Goal: Obtain resource: Download file/media

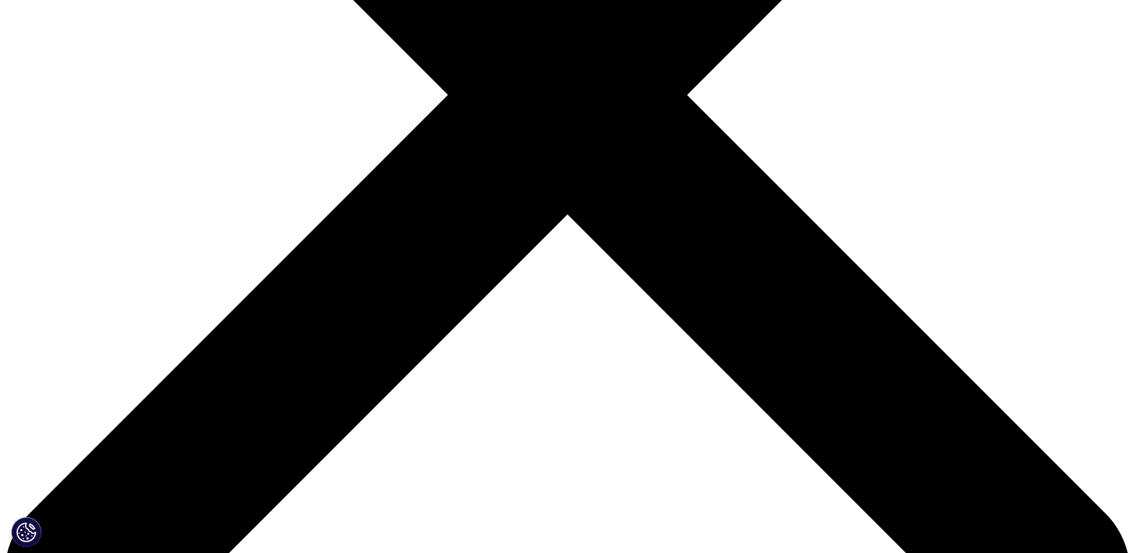
scroll to position [516, 0]
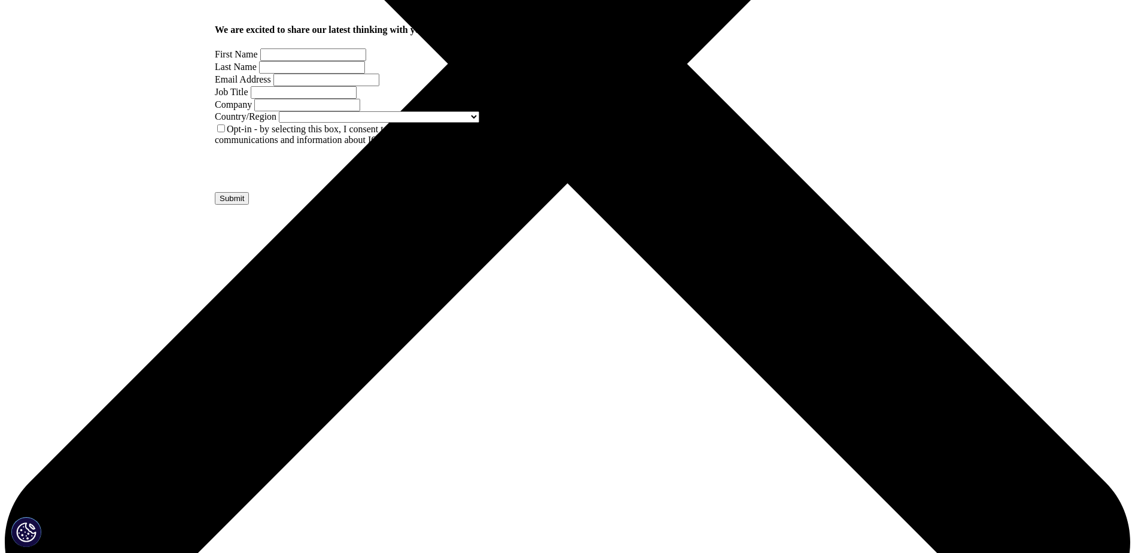
click at [269, 61] on input "First Name" at bounding box center [313, 54] width 106 height 13
type input "Garnet"
type input "[PERSON_NAME]"
type input "[EMAIL_ADDRESS][PERSON_NAME][DOMAIN_NAME]"
select select "[GEOGRAPHIC_DATA]"
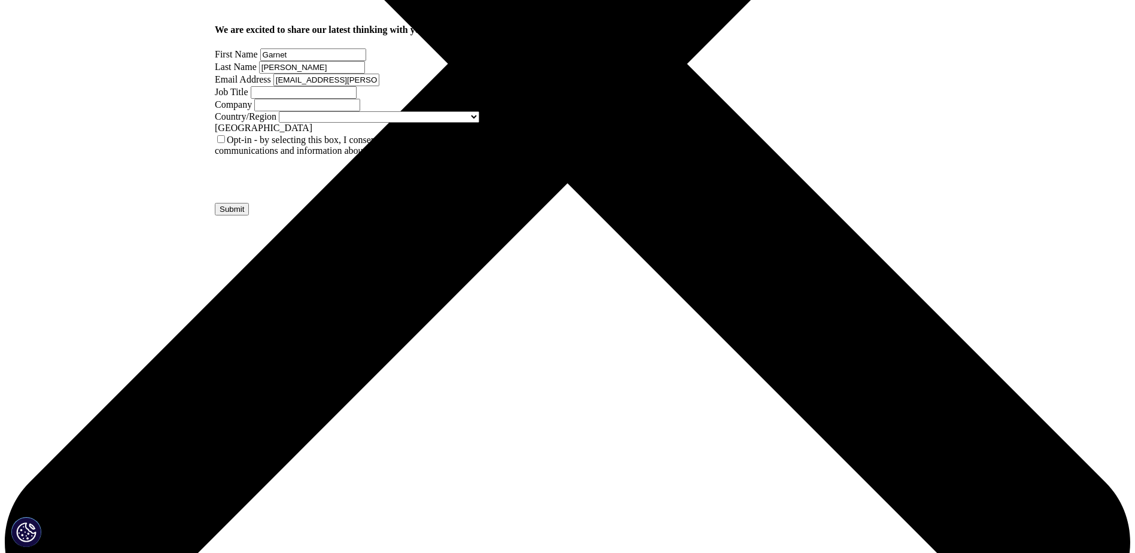
click at [332, 86] on input "[EMAIL_ADDRESS][PERSON_NAME][DOMAIN_NAME]" at bounding box center [326, 80] width 106 height 13
drag, startPoint x: 337, startPoint y: 196, endPoint x: 157, endPoint y: 205, distance: 180.2
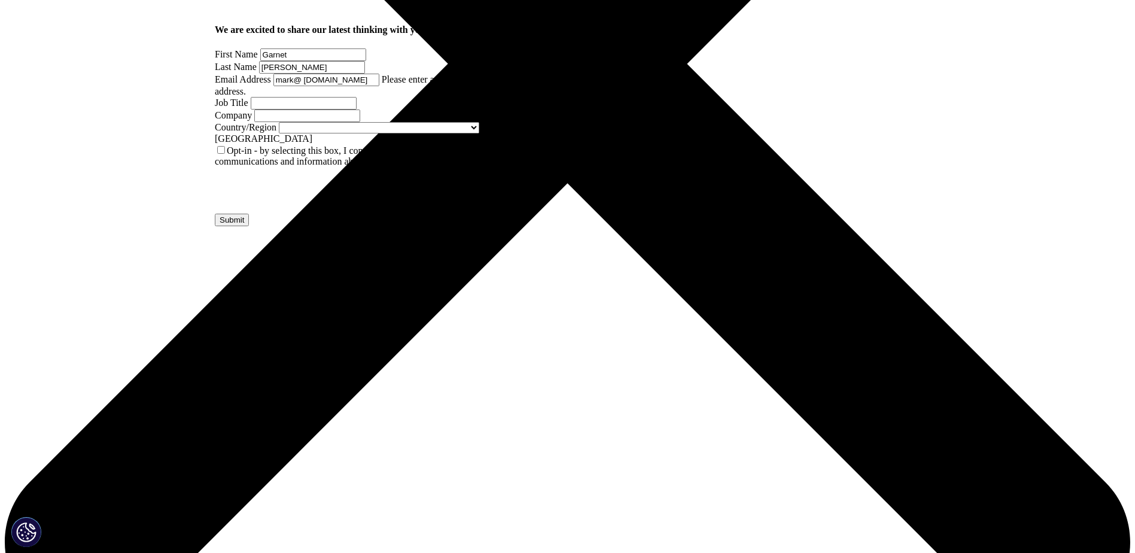
scroll to position [0, 27]
type input "mark@ [DOMAIN_NAME]"
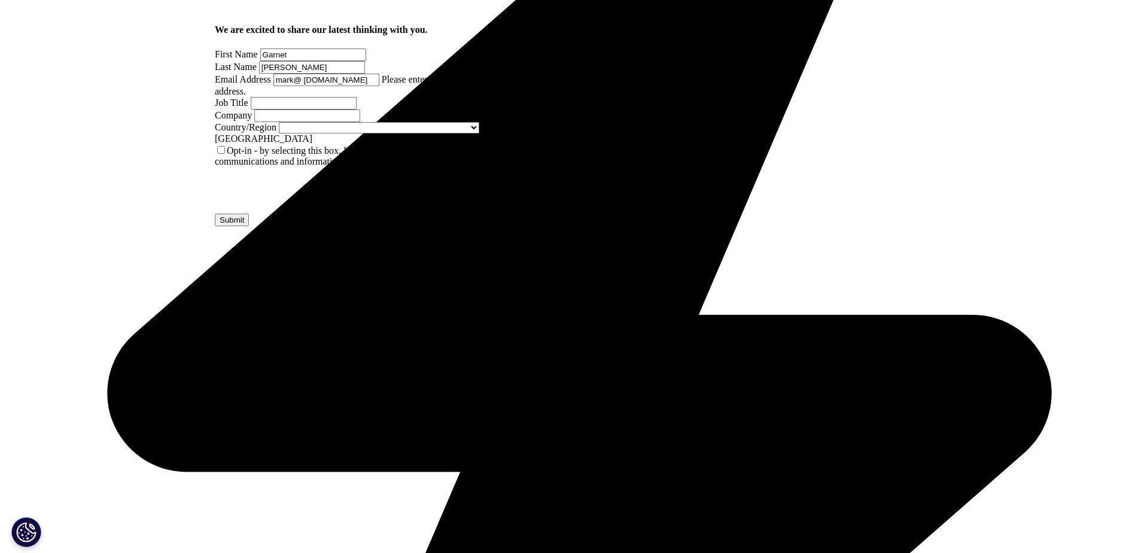
scroll to position [0, 0]
click at [356, 109] on input "Job Title" at bounding box center [304, 103] width 106 height 13
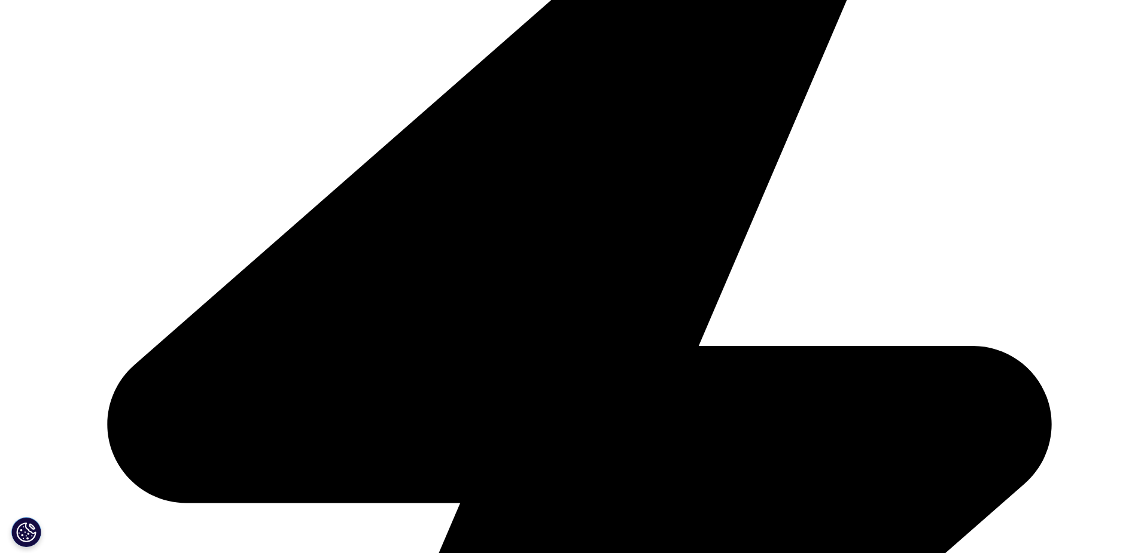
scroll to position [456, 0]
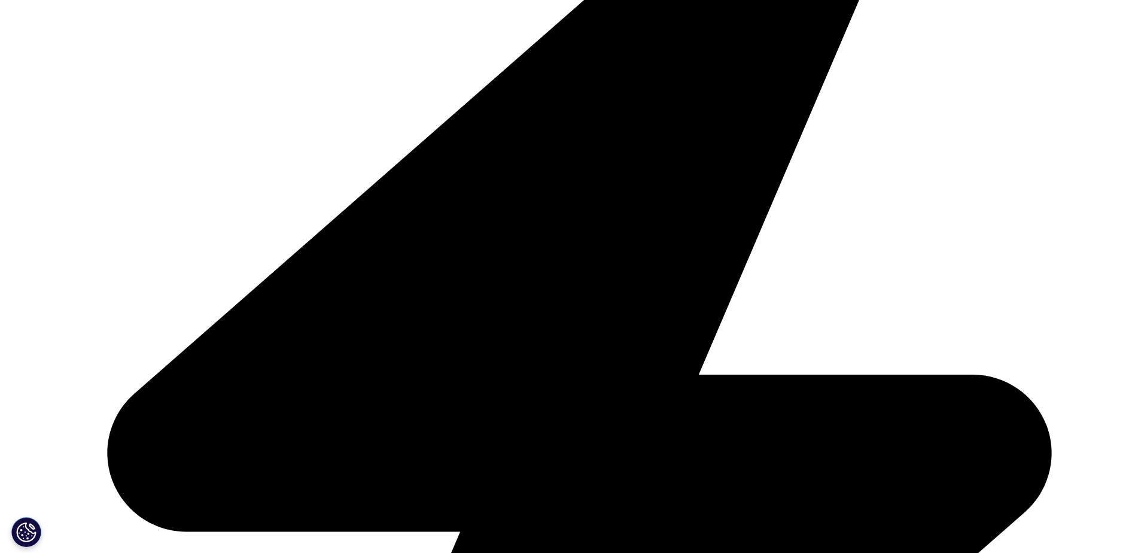
type input "Trade Marketing Manager"
type input "[PERSON_NAME] Pharmaceuticals"
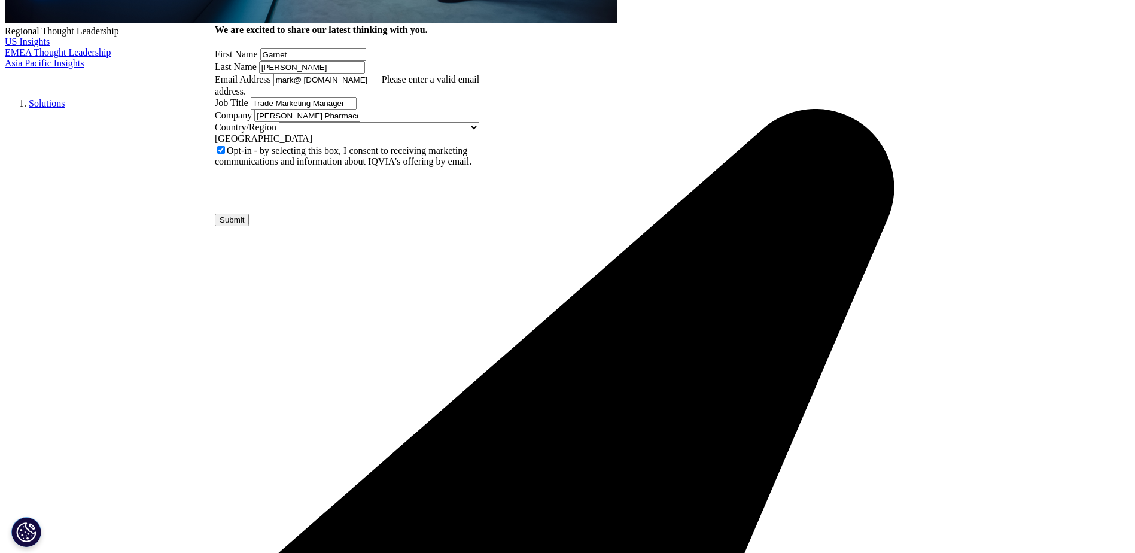
click at [249, 226] on input "Submit" at bounding box center [232, 220] width 34 height 13
click at [302, 86] on input "mark@ [DOMAIN_NAME]" at bounding box center [326, 80] width 106 height 13
click at [284, 86] on input "mark@ [DOMAIN_NAME]" at bounding box center [326, 80] width 106 height 13
click at [304, 86] on input "mark@ [DOMAIN_NAME]" at bounding box center [326, 80] width 106 height 13
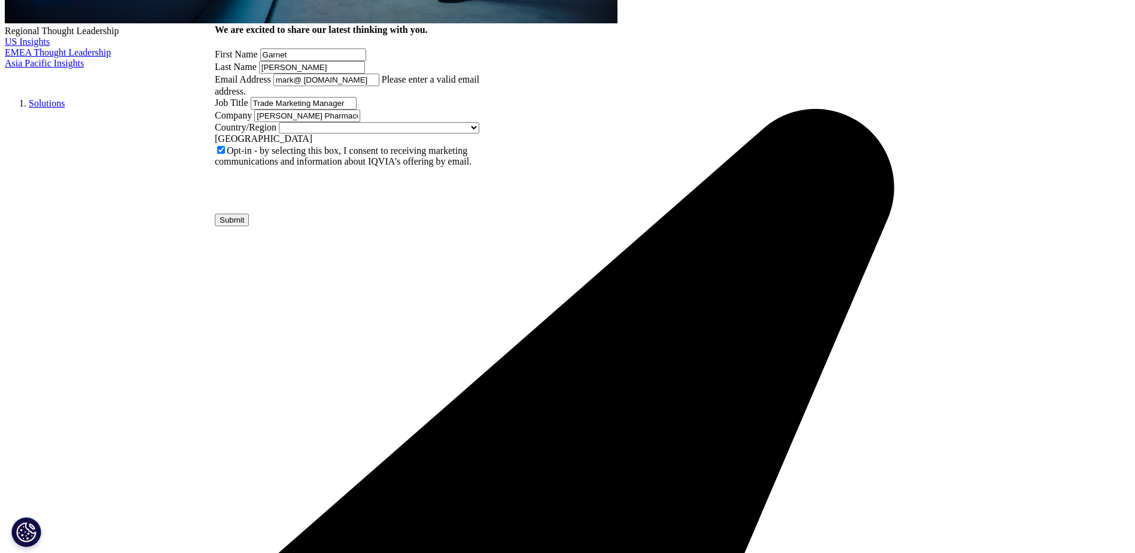
drag, startPoint x: 318, startPoint y: 197, endPoint x: 300, endPoint y: 197, distance: 18.0
click at [298, 86] on input "mark@ [DOMAIN_NAME]" at bounding box center [326, 80] width 106 height 13
drag, startPoint x: 340, startPoint y: 199, endPoint x: 324, endPoint y: 196, distance: 16.0
click at [324, 86] on input "mark@ [DOMAIN_NAME]" at bounding box center [326, 80] width 106 height 13
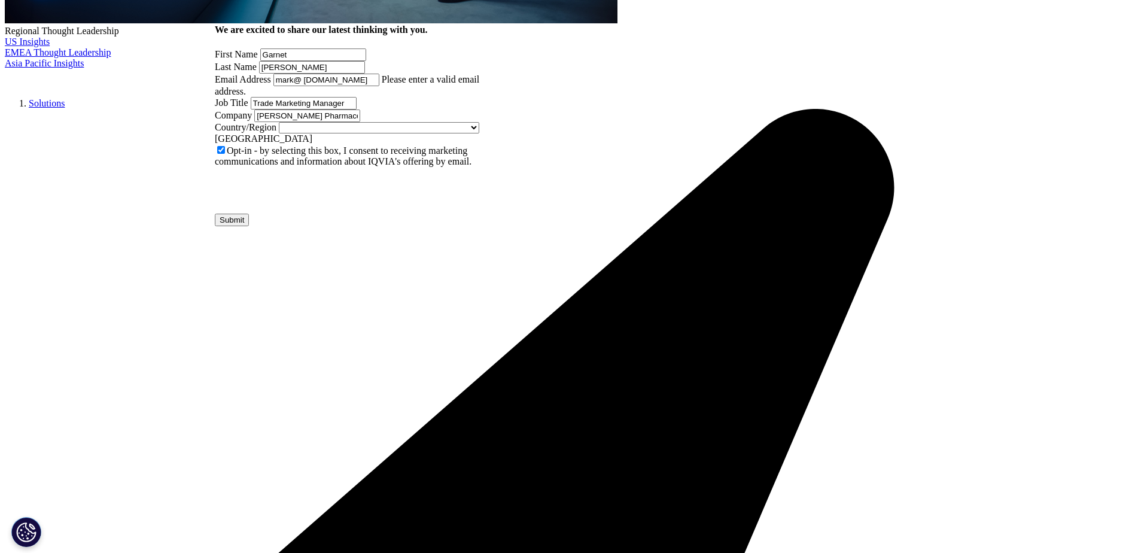
scroll to position [0, 0]
click at [335, 86] on input "mark@ [DOMAIN_NAME]" at bounding box center [326, 80] width 106 height 13
click at [219, 214] on div "We are excited to share our latest thinking with you. First Name Garnet Last Na…" at bounding box center [360, 125] width 290 height 201
click at [304, 86] on input "mark@ [DOMAIN_NAME]" at bounding box center [326, 80] width 106 height 13
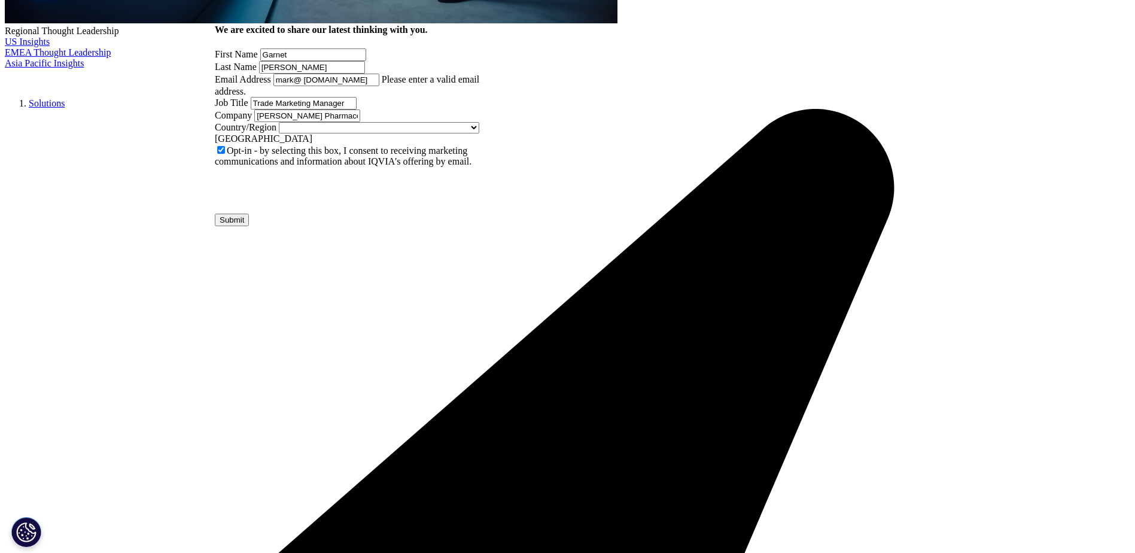
click at [343, 86] on input "mark@ [DOMAIN_NAME]" at bounding box center [326, 80] width 106 height 13
click at [330, 86] on input "mark@ [DOMAIN_NAME]" at bounding box center [326, 80] width 106 height 13
click at [337, 86] on input "mark@ [DOMAIN_NAME]" at bounding box center [326, 80] width 106 height 13
click at [249, 226] on input "Submit" at bounding box center [232, 220] width 34 height 13
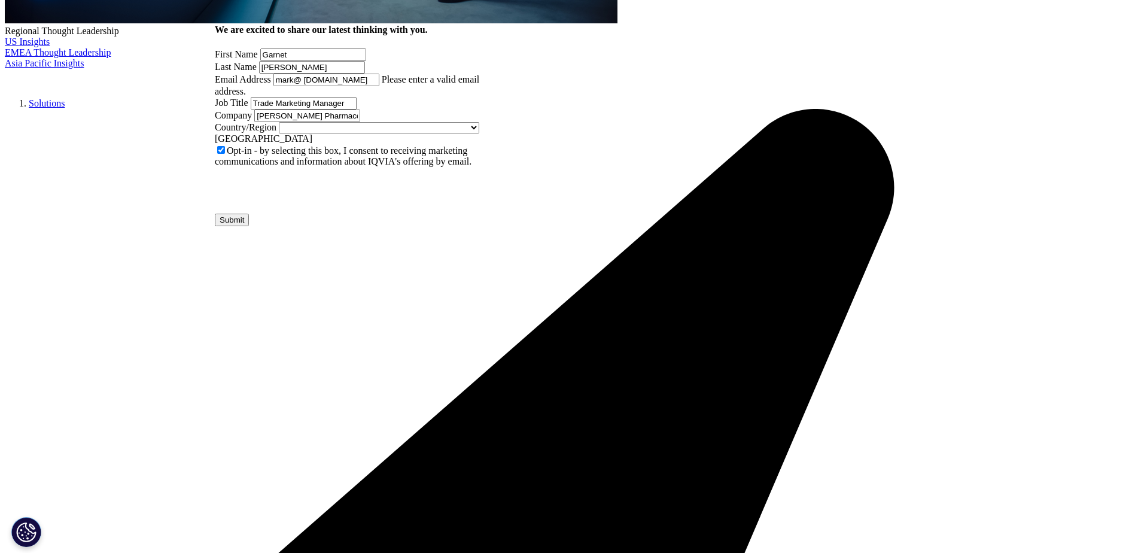
scroll to position [0, 0]
click at [249, 226] on input "Submit" at bounding box center [232, 220] width 34 height 13
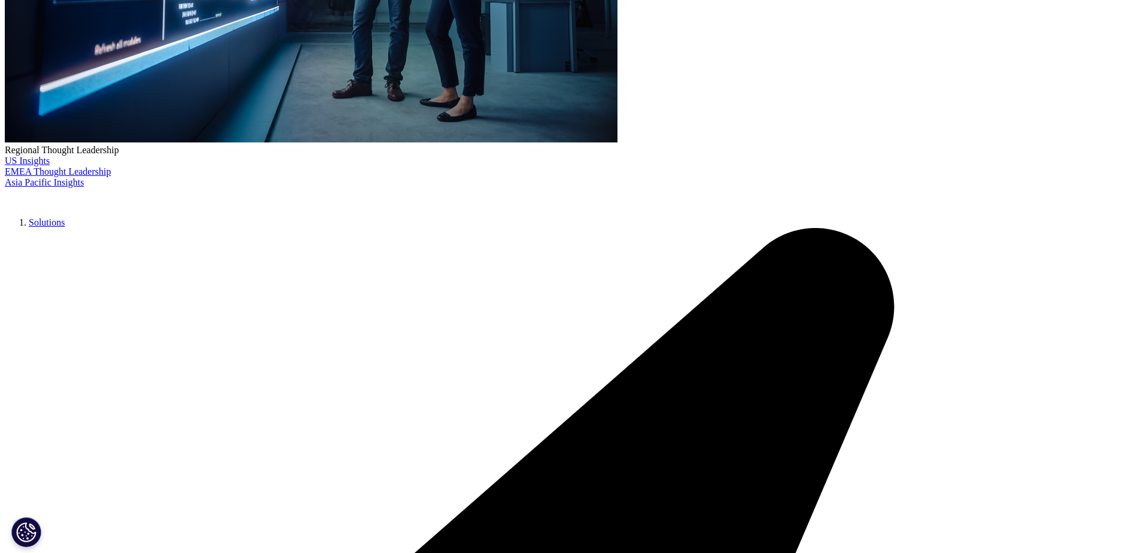
scroll to position [397, 0]
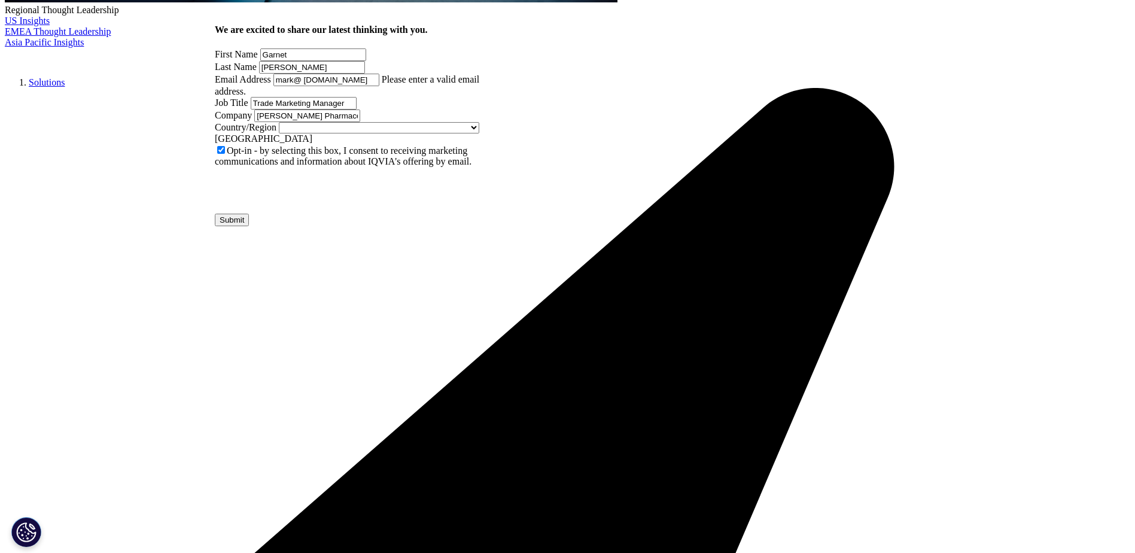
scroll to position [576, 0]
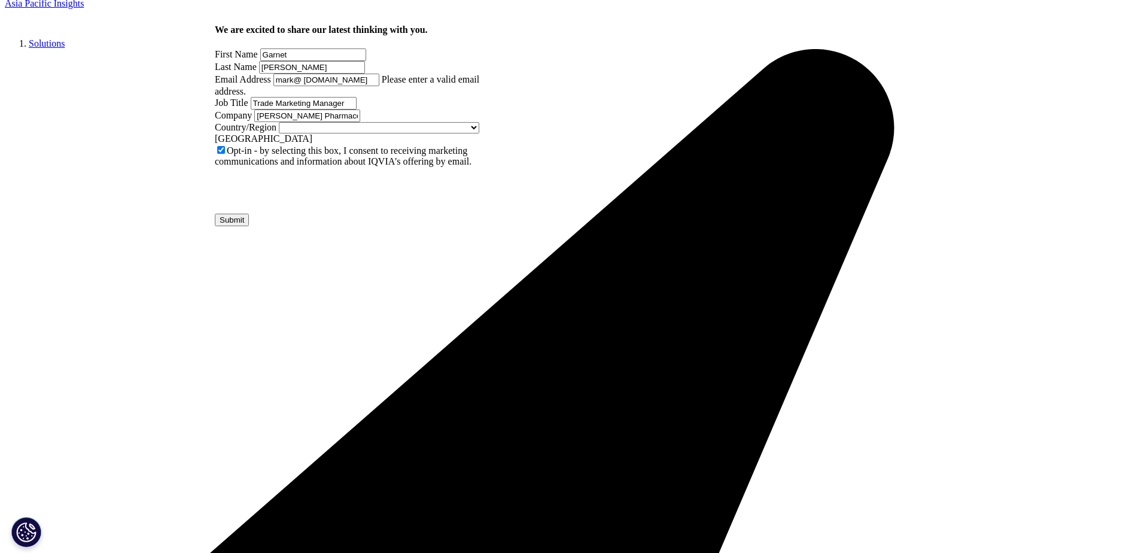
click at [330, 96] on span "Please enter a valid email address." at bounding box center [347, 85] width 264 height 22
click at [335, 86] on input "mark@ [DOMAIN_NAME]" at bounding box center [326, 80] width 106 height 13
click at [249, 226] on input "Submit" at bounding box center [232, 220] width 34 height 13
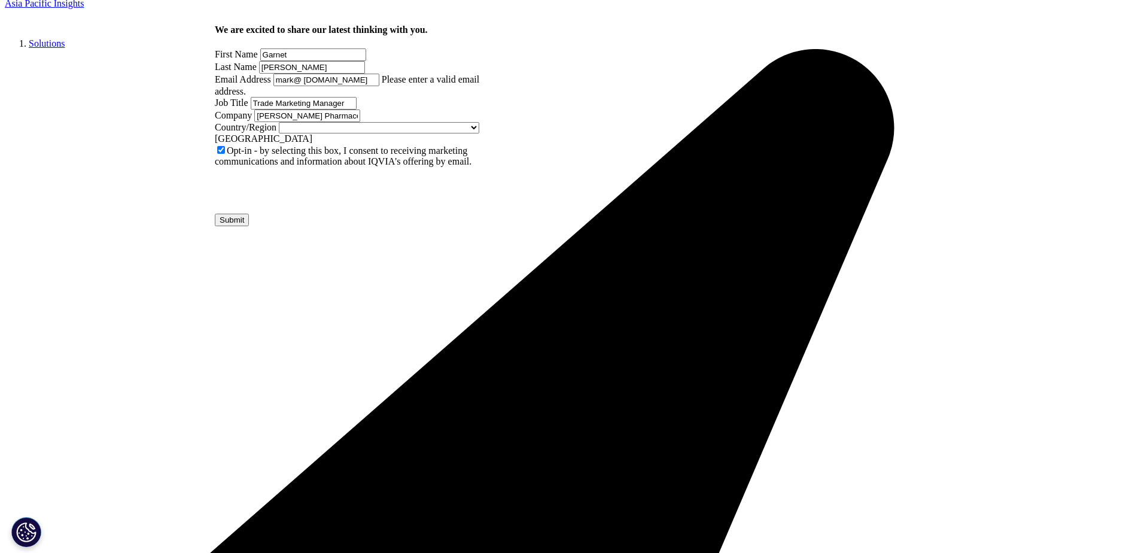
click at [249, 226] on input "Submit" at bounding box center [232, 220] width 34 height 13
click at [276, 96] on span "Please enter a valid email address." at bounding box center [347, 85] width 264 height 22
click at [297, 86] on input "mark@ [DOMAIN_NAME]" at bounding box center [326, 80] width 106 height 13
drag, startPoint x: 242, startPoint y: 198, endPoint x: 604, endPoint y: 201, distance: 361.9
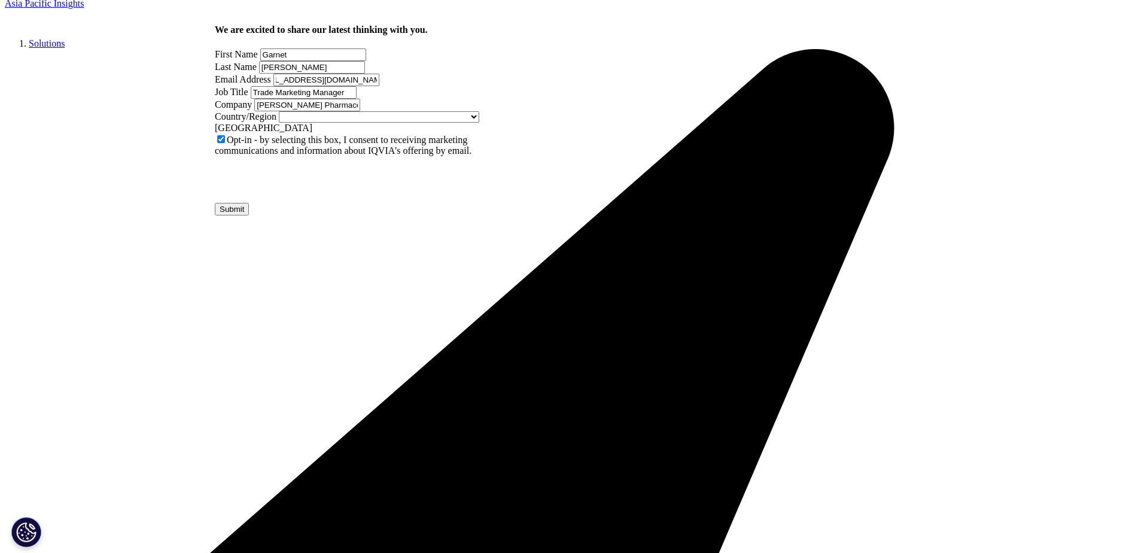
scroll to position [463, 290]
type input "[EMAIL_ADDRESS][DOMAIN_NAME]"
click at [249, 215] on input "Submit" at bounding box center [232, 209] width 34 height 13
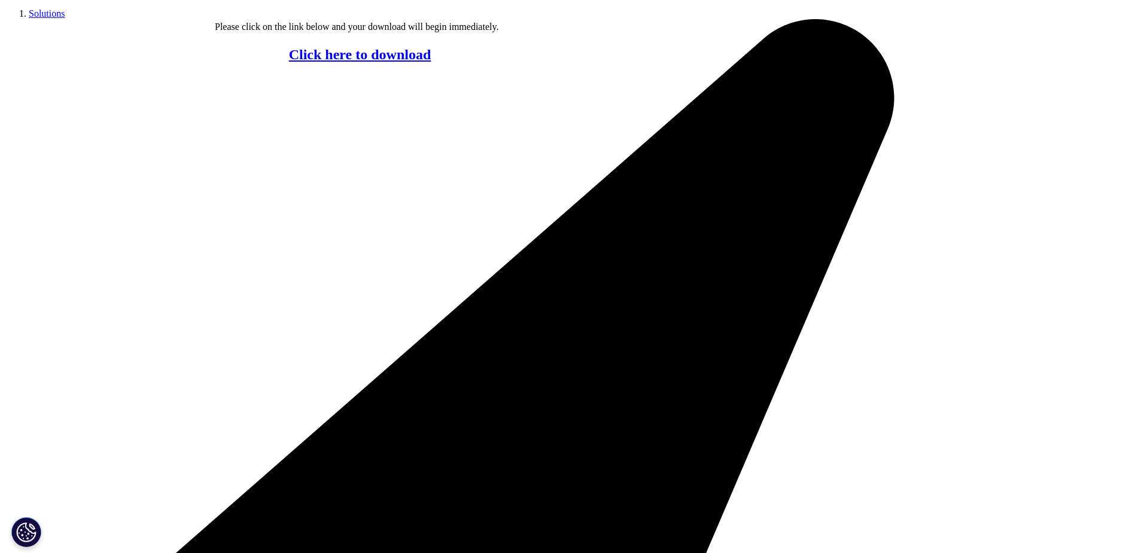
scroll to position [93, 290]
click at [383, 62] on link "Click here to download" at bounding box center [360, 55] width 142 height 16
